Goal: Transaction & Acquisition: Purchase product/service

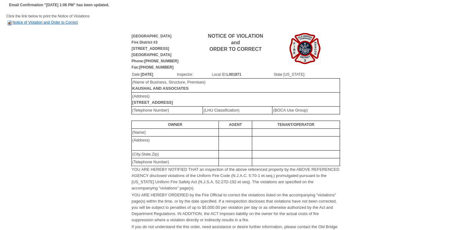
click at [55, 21] on link "Notice of Violation and Order to Correct" at bounding box center [42, 22] width 72 height 4
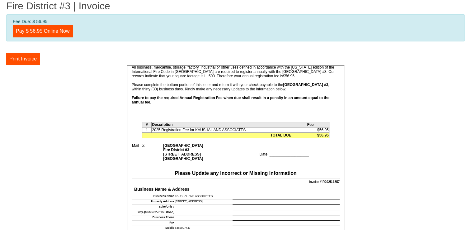
scroll to position [109, 0]
click at [52, 30] on link "Pay $ 56.95 Online Now" at bounding box center [43, 31] width 60 height 12
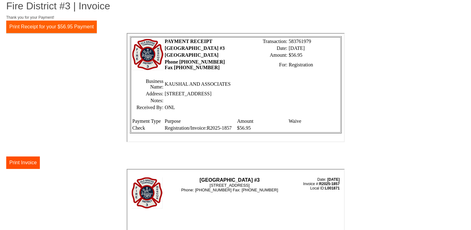
click at [91, 29] on button "Print Receipt for your $56.95 Payment" at bounding box center [51, 27] width 90 height 12
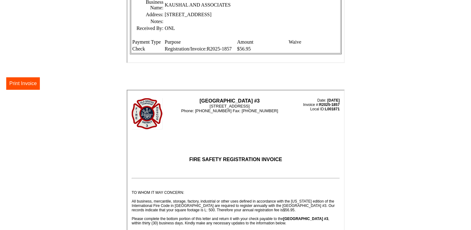
scroll to position [130, 0]
